Goal: Information Seeking & Learning: Understand process/instructions

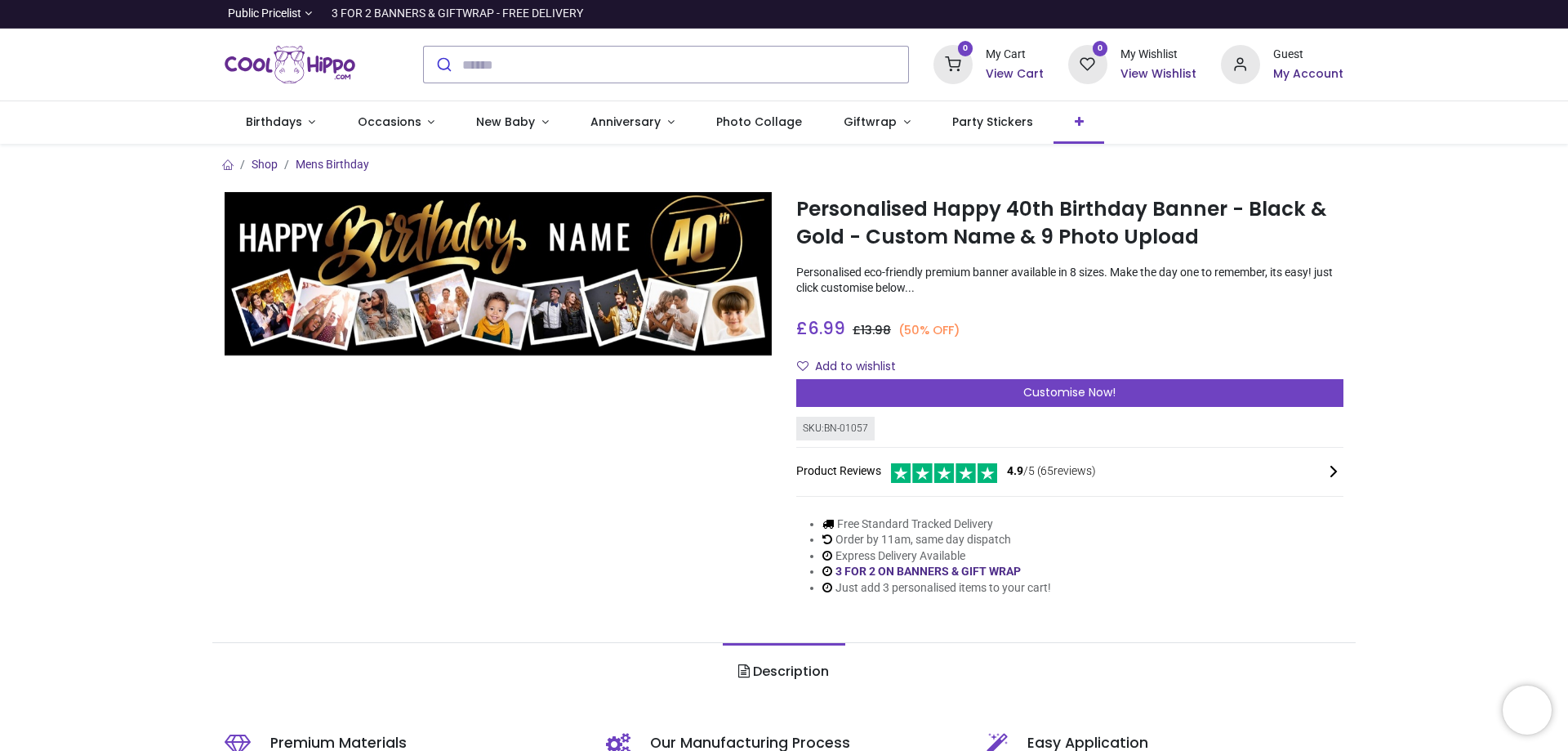
click at [1084, 127] on icon at bounding box center [1079, 122] width 9 height 12
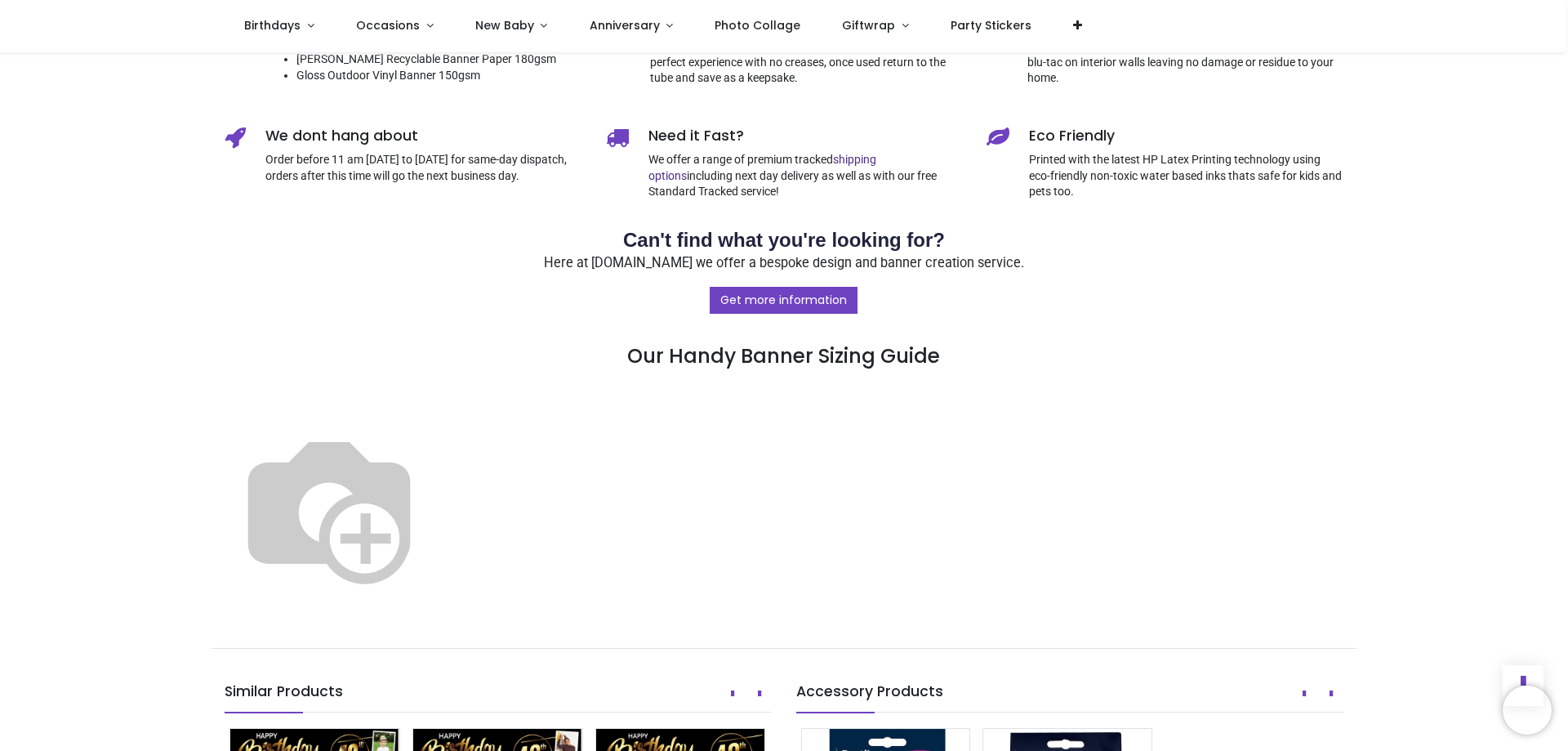
scroll to position [654, 0]
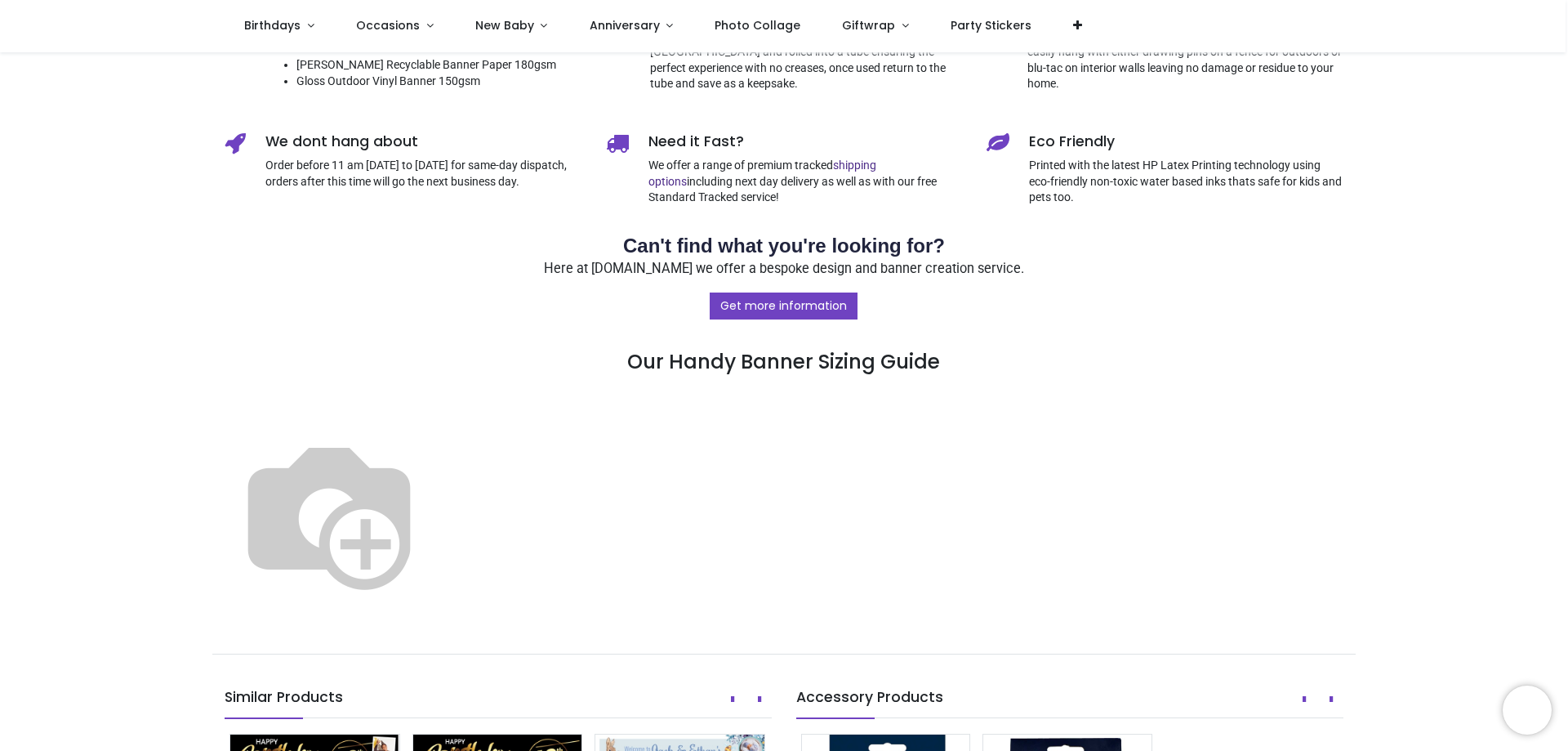
click at [712, 152] on h5 "Need it Fast?" at bounding box center [805, 141] width 314 height 20
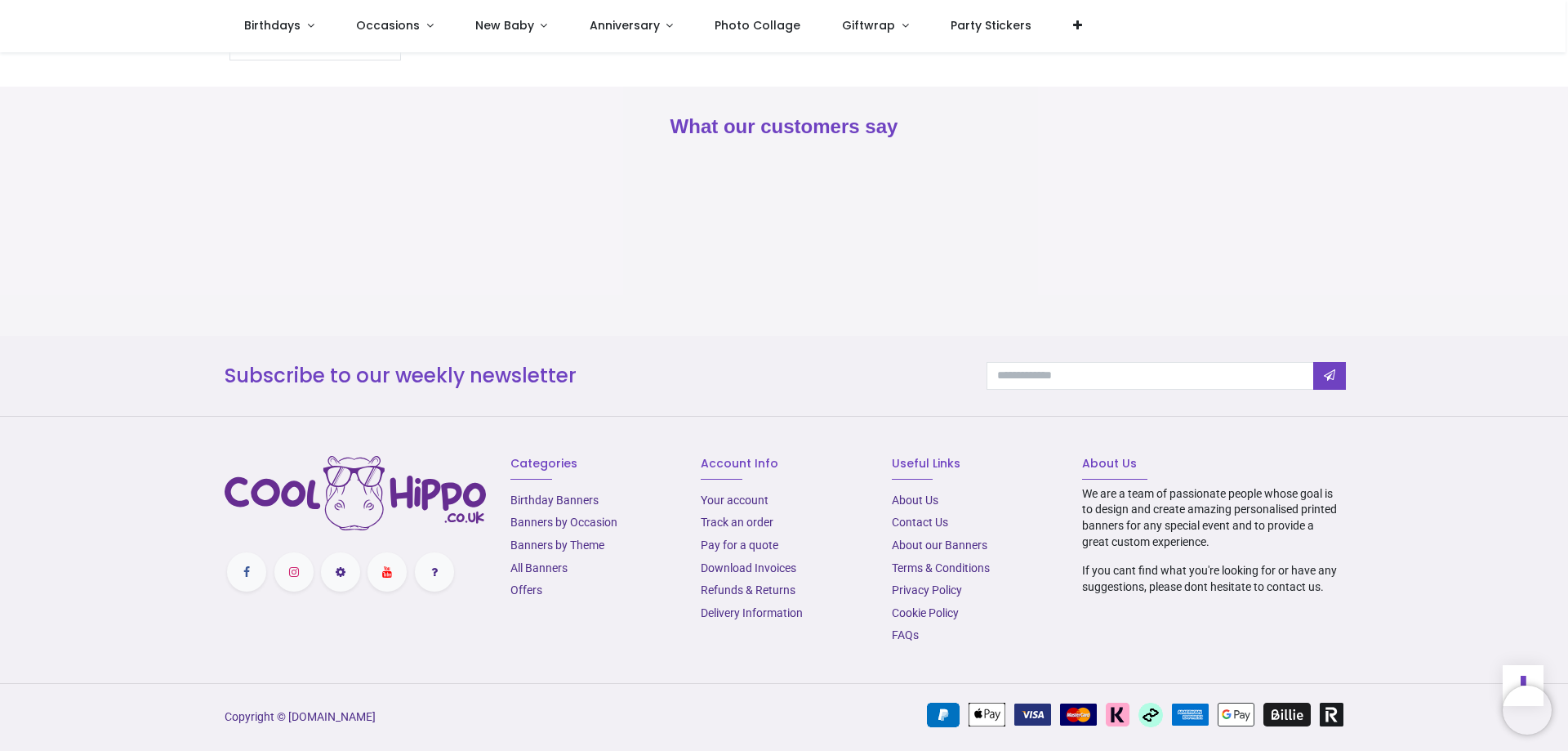
scroll to position [2597, 0]
click at [746, 606] on link "Delivery Information" at bounding box center [751, 612] width 102 height 13
